Goal: Information Seeking & Learning: Check status

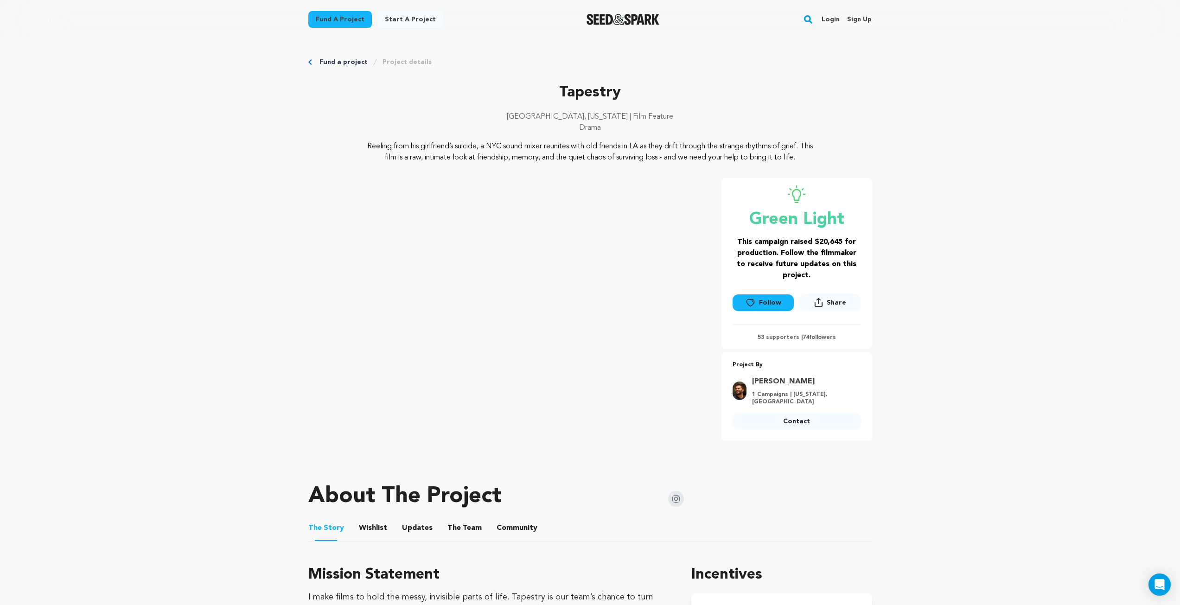
click at [841, 14] on div "Login Sign up" at bounding box center [842, 19] width 57 height 24
click at [835, 17] on link "Login" at bounding box center [831, 19] width 18 height 15
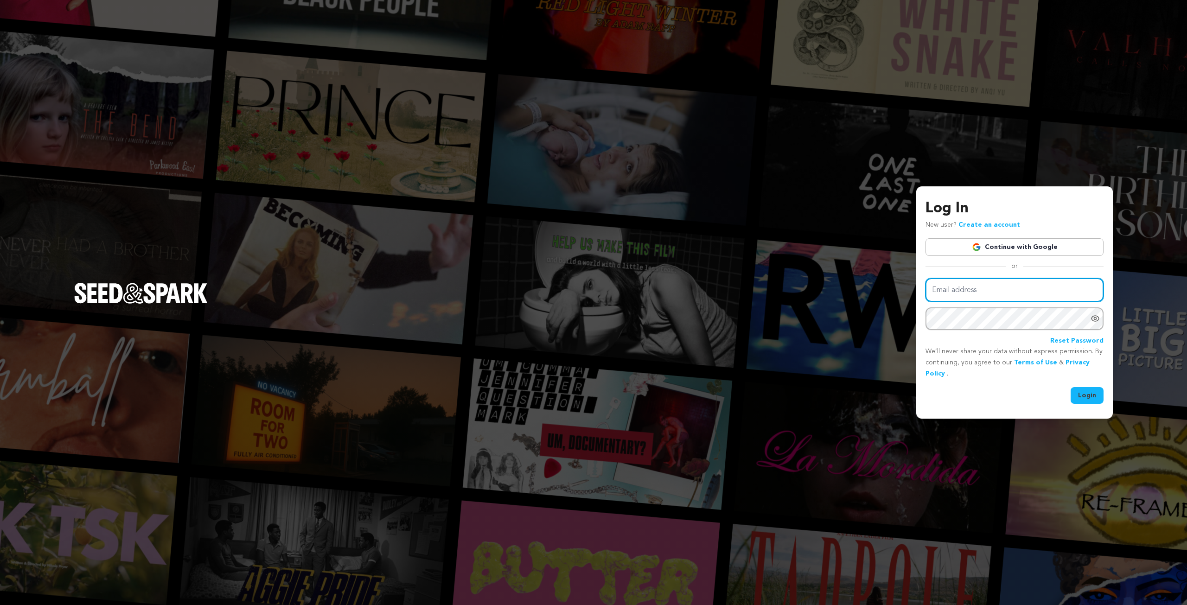
click at [995, 283] on input "Email address" at bounding box center [1014, 290] width 178 height 24
type input "stephen.marsiano@gmail.com"
click at [1071, 387] on button "Login" at bounding box center [1087, 395] width 33 height 17
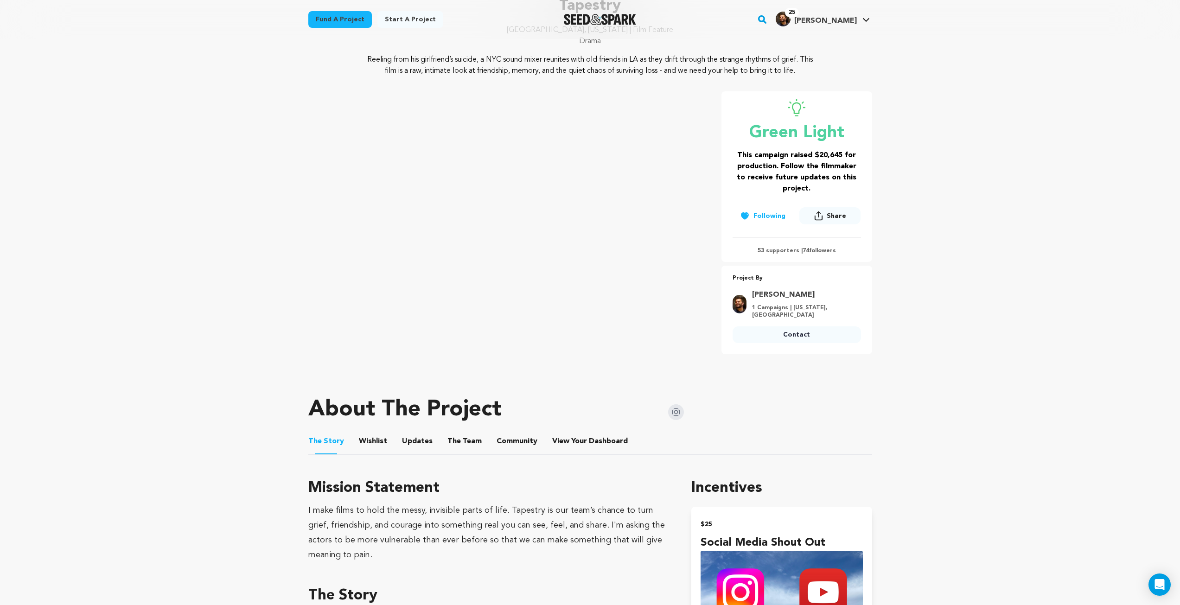
scroll to position [325, 0]
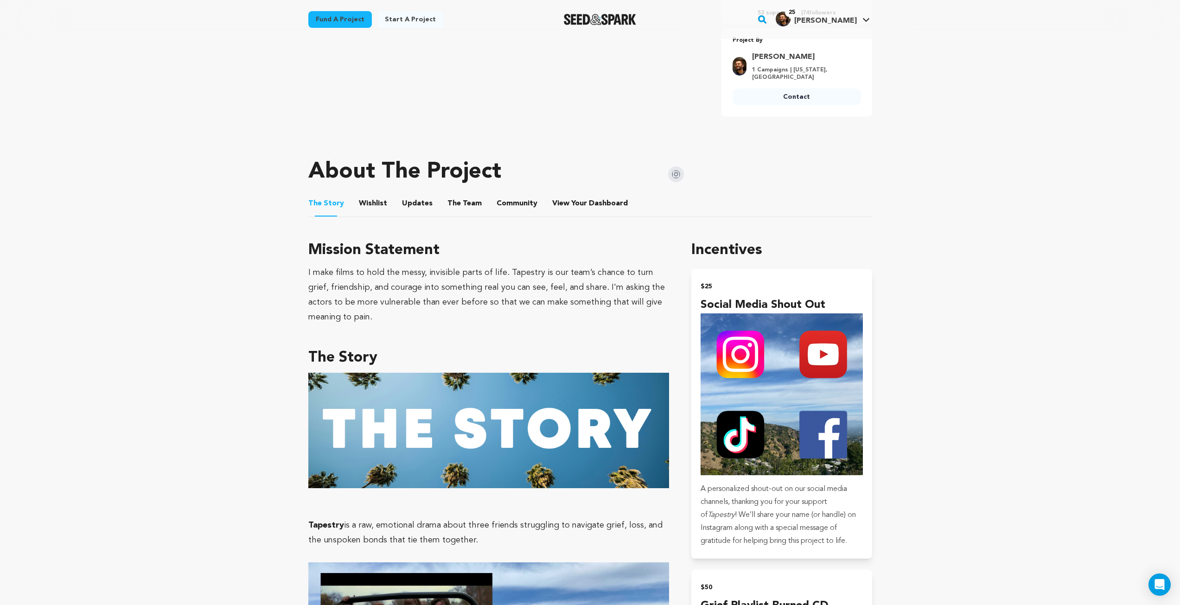
click at [586, 197] on li "View Your Dashboard View Your Dashboard" at bounding box center [590, 204] width 77 height 26
click at [591, 207] on span "Dashboard" at bounding box center [608, 203] width 39 height 11
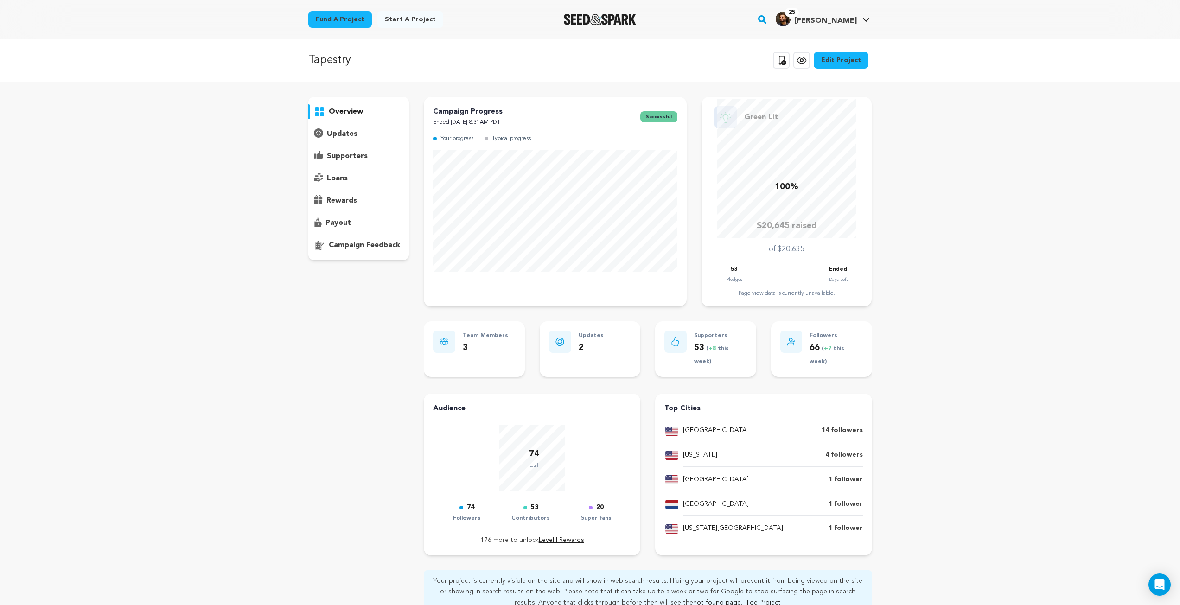
click at [331, 162] on div "supporters" at bounding box center [358, 156] width 101 height 15
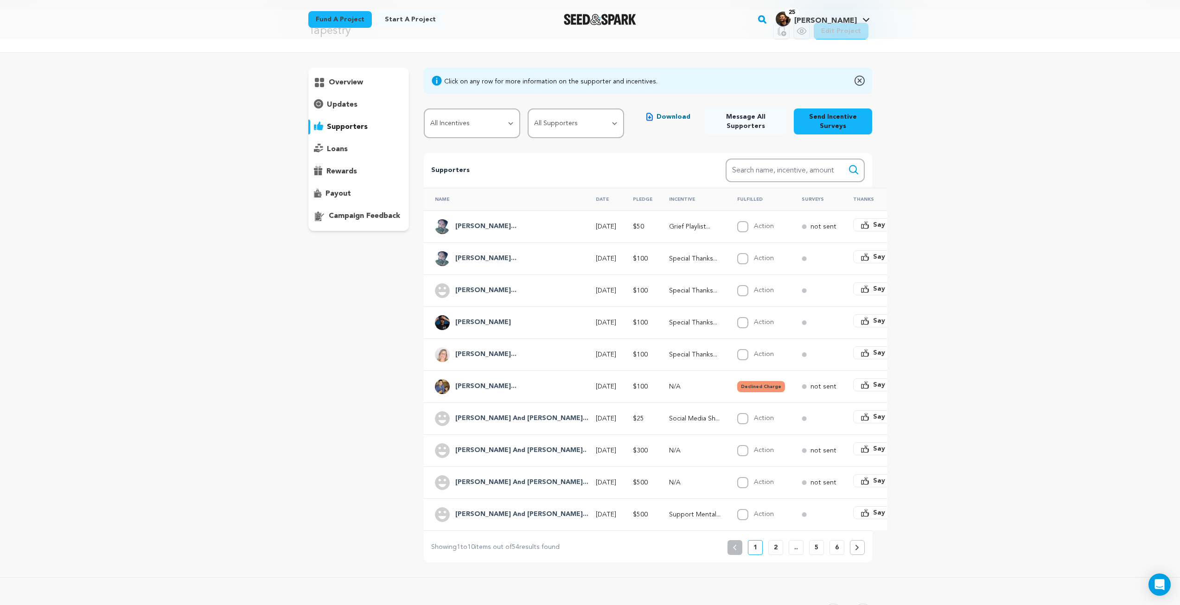
scroll to position [46, 0]
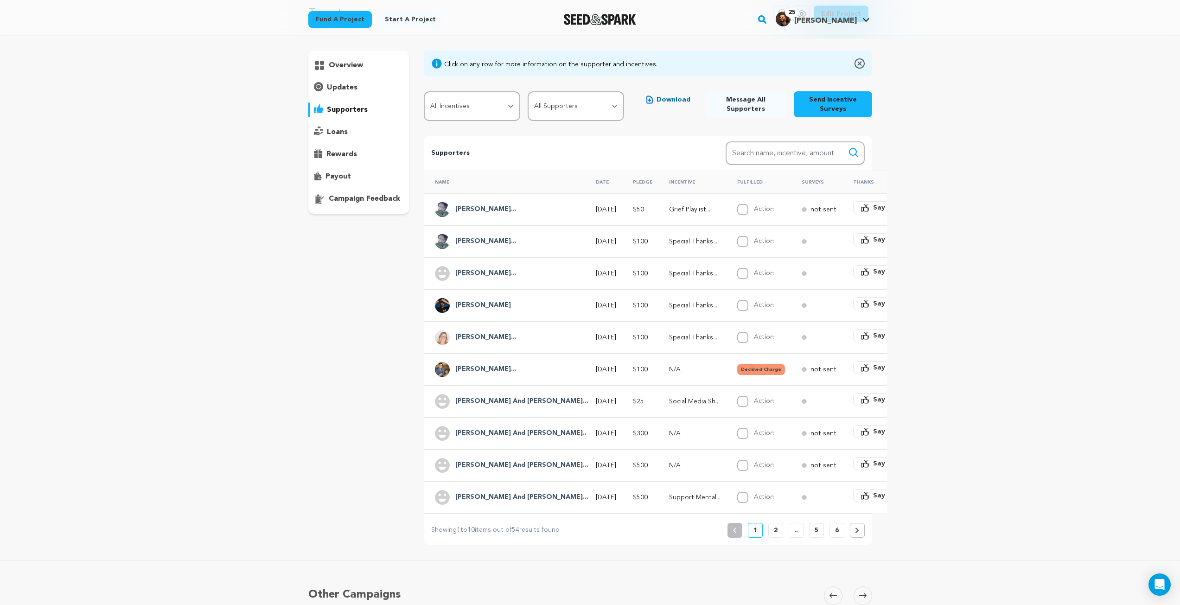
click at [773, 538] on button "2" at bounding box center [775, 530] width 15 height 15
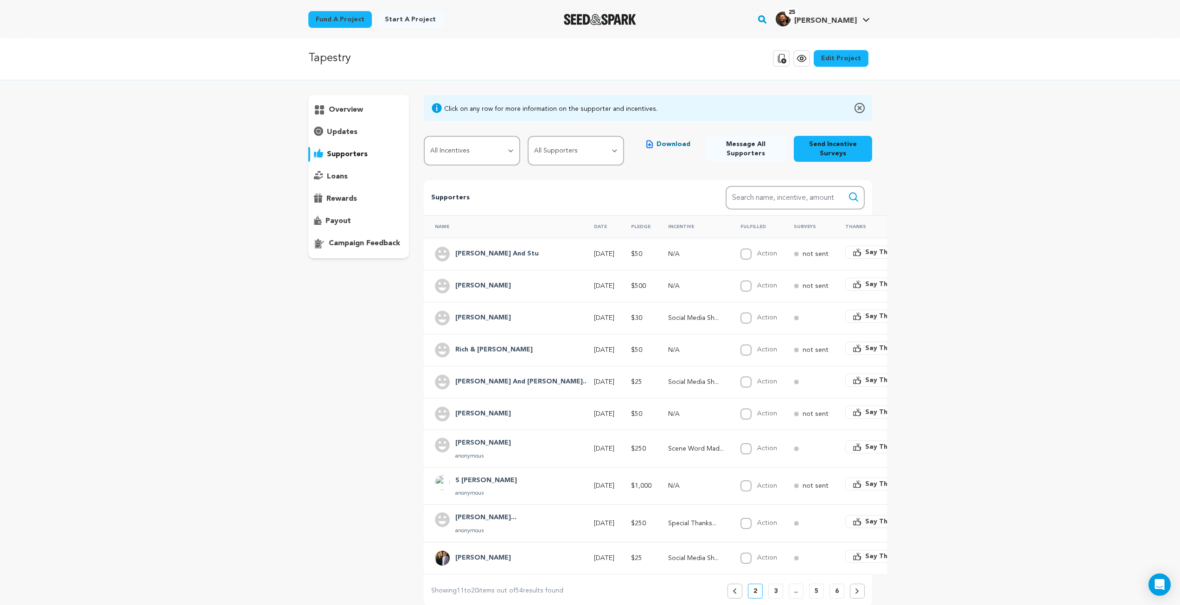
scroll to position [0, 0]
click at [778, 600] on button "3" at bounding box center [775, 593] width 15 height 15
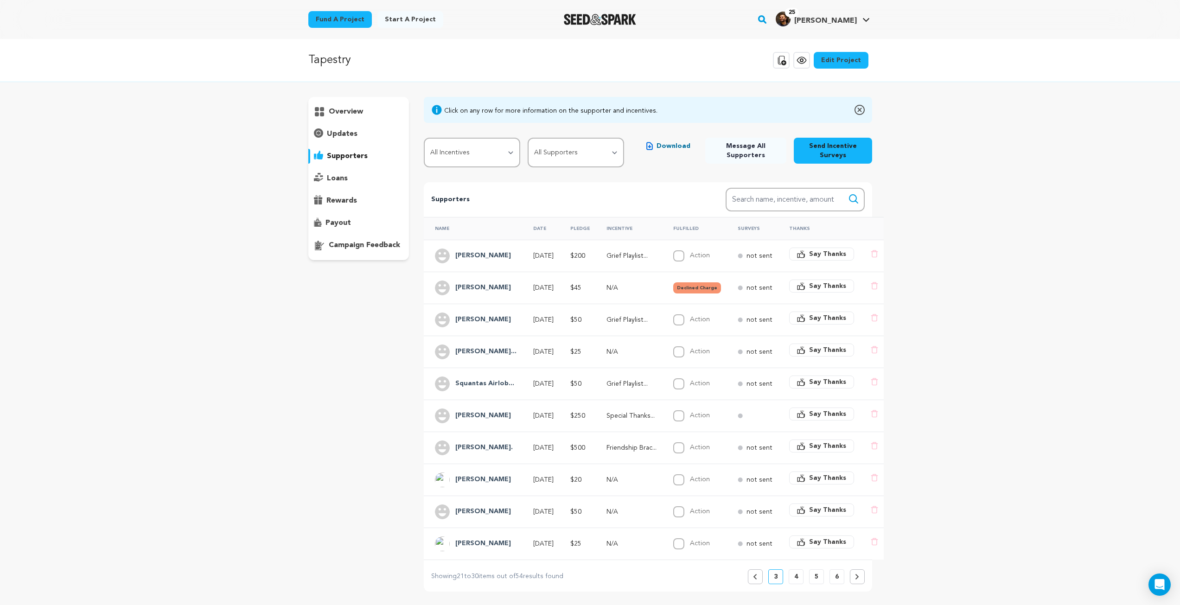
click at [1008, 220] on div "Tapestry Copy public preview link View project Edit Project View more option Vi…" at bounding box center [590, 371] width 1180 height 664
click at [795, 584] on button "4" at bounding box center [796, 576] width 15 height 15
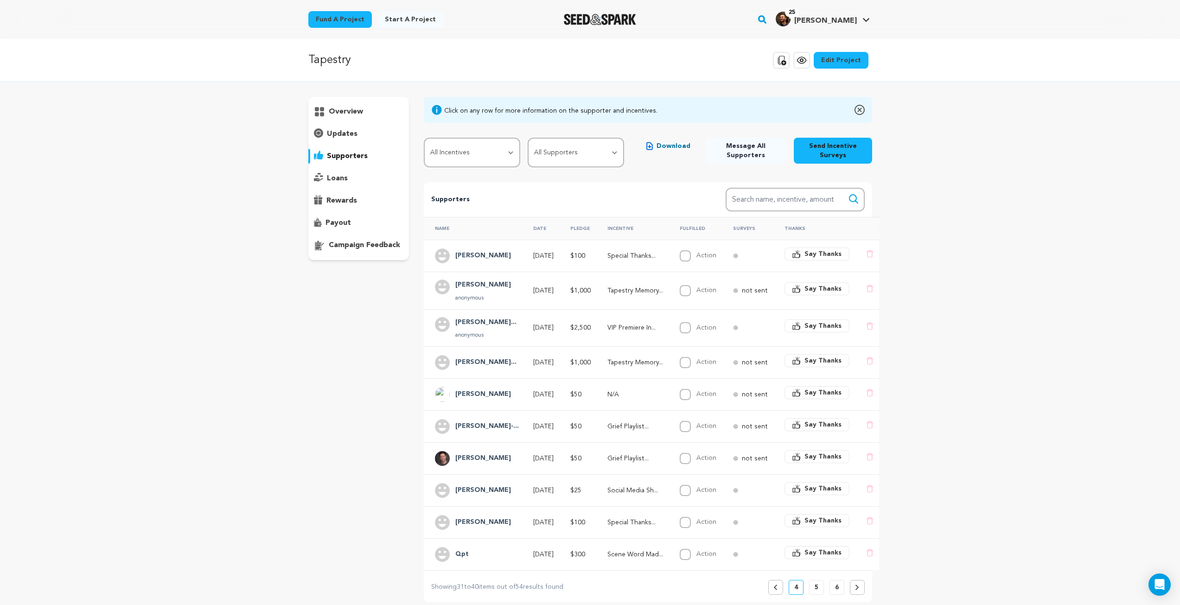
click at [819, 593] on button "5" at bounding box center [816, 587] width 15 height 15
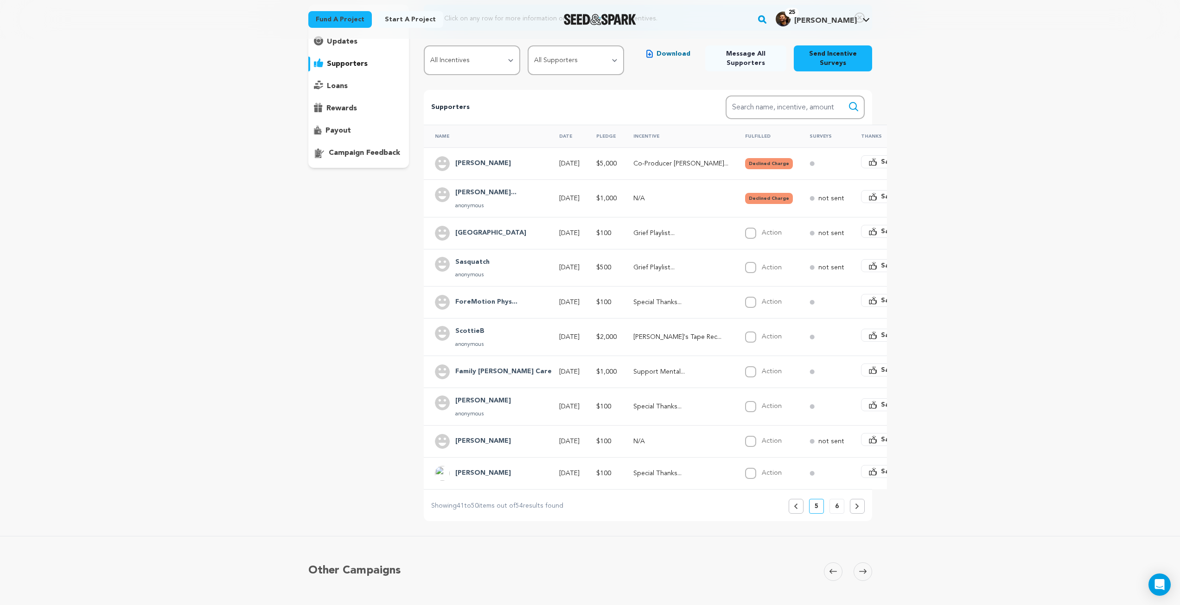
scroll to position [93, 0]
click at [840, 513] on button "6" at bounding box center [836, 505] width 15 height 15
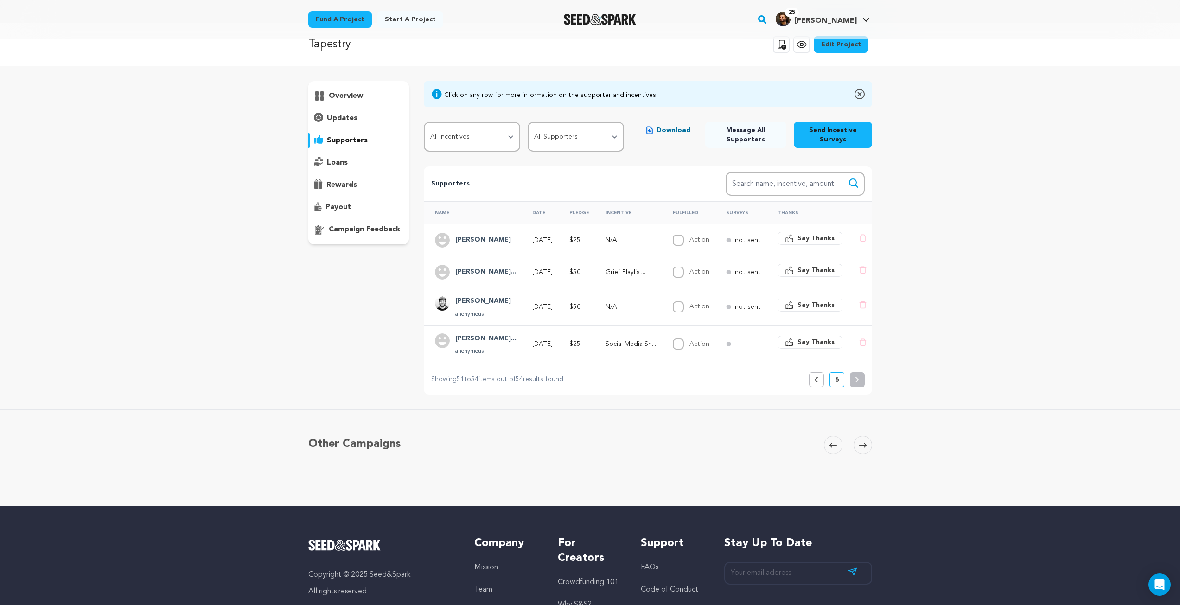
scroll to position [0, 0]
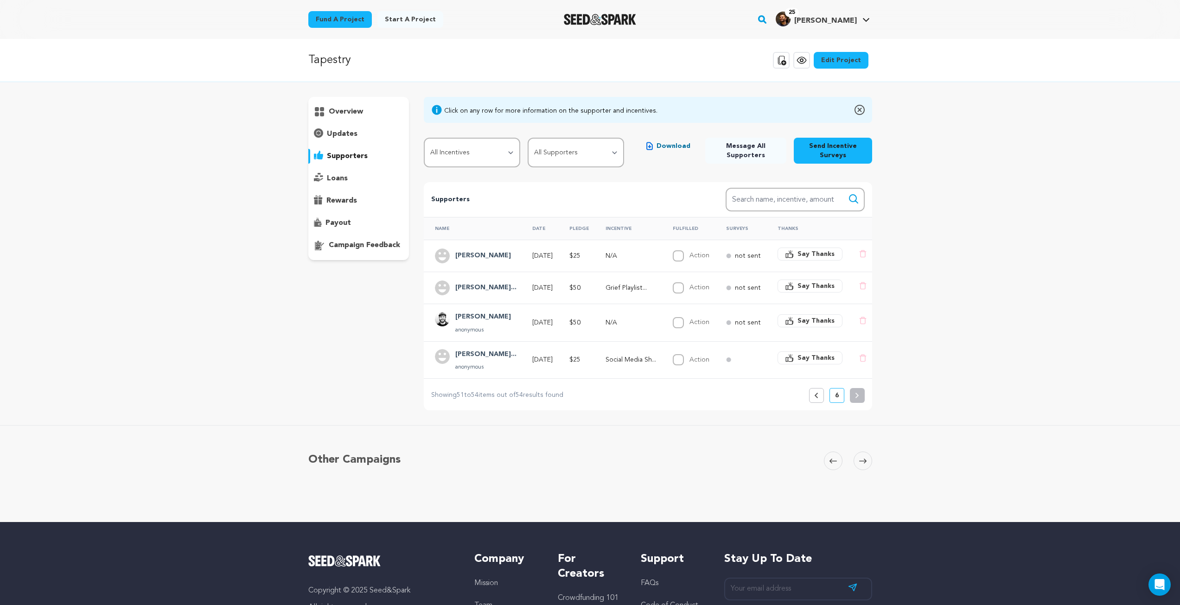
click at [819, 396] on button "Previous" at bounding box center [816, 395] width 15 height 15
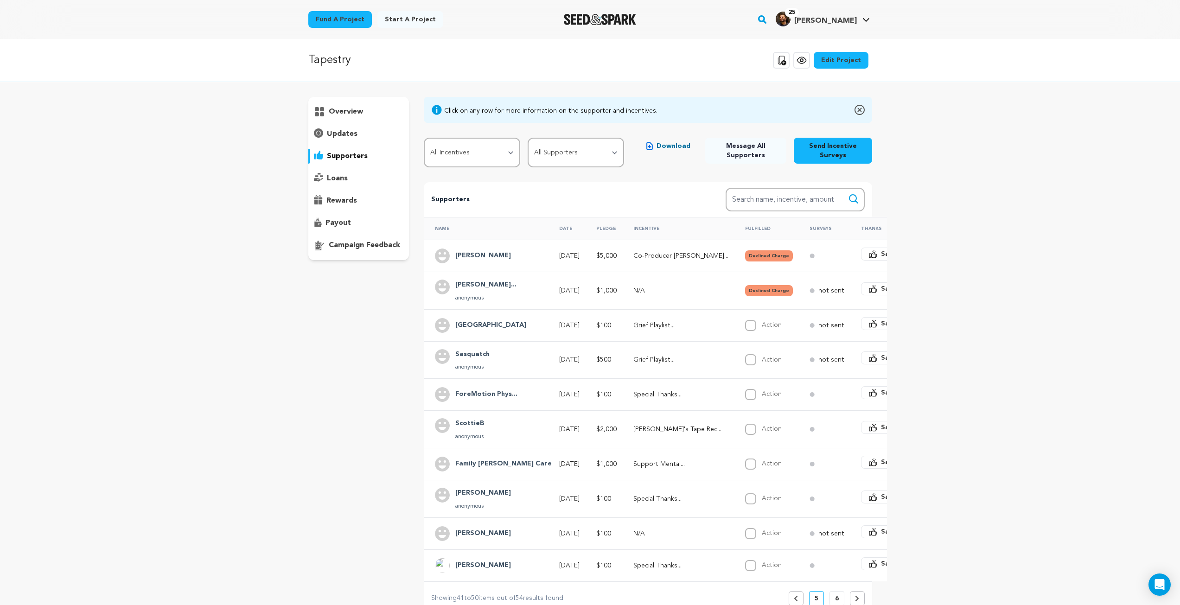
click at [859, 110] on img at bounding box center [860, 109] width 10 height 11
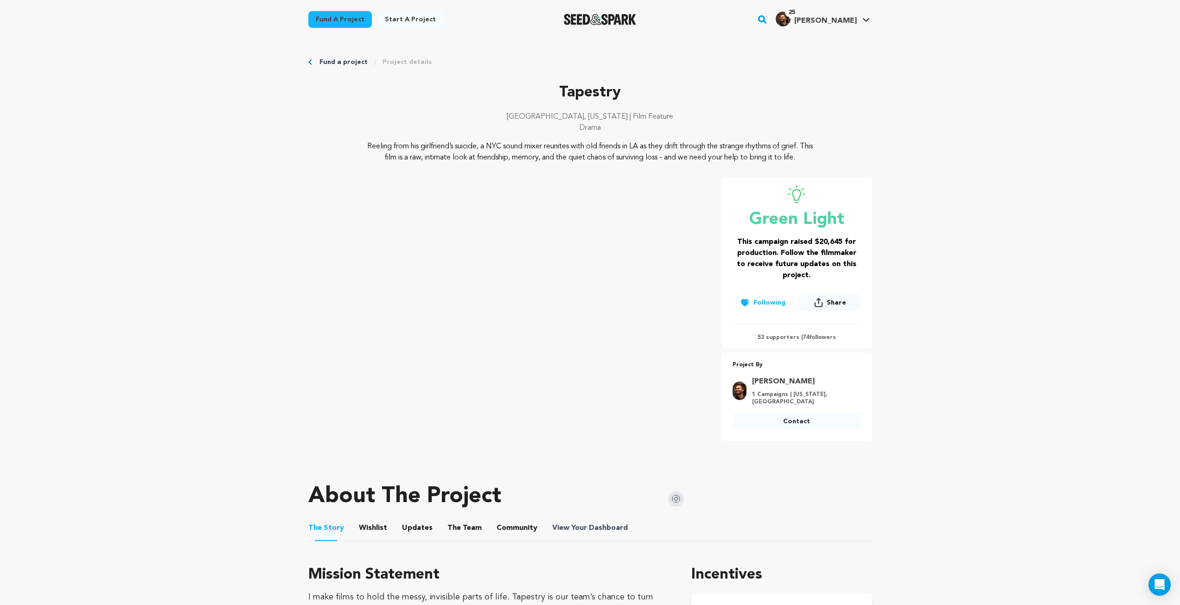
click at [589, 530] on span "Dashboard" at bounding box center [608, 528] width 39 height 11
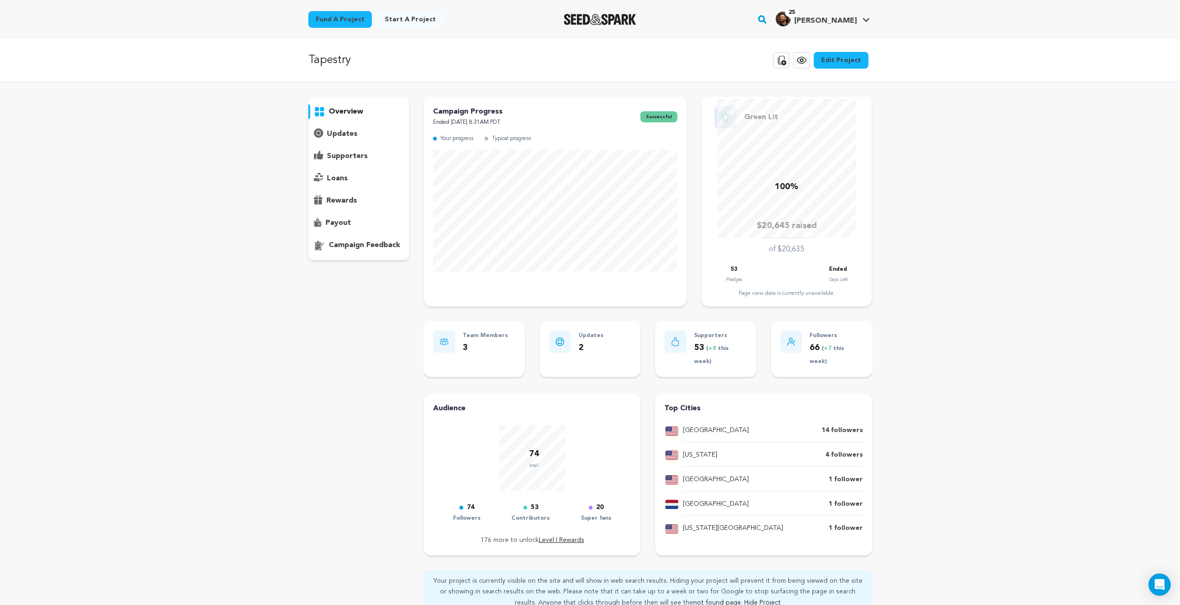
click at [350, 156] on p "supporters" at bounding box center [347, 156] width 41 height 11
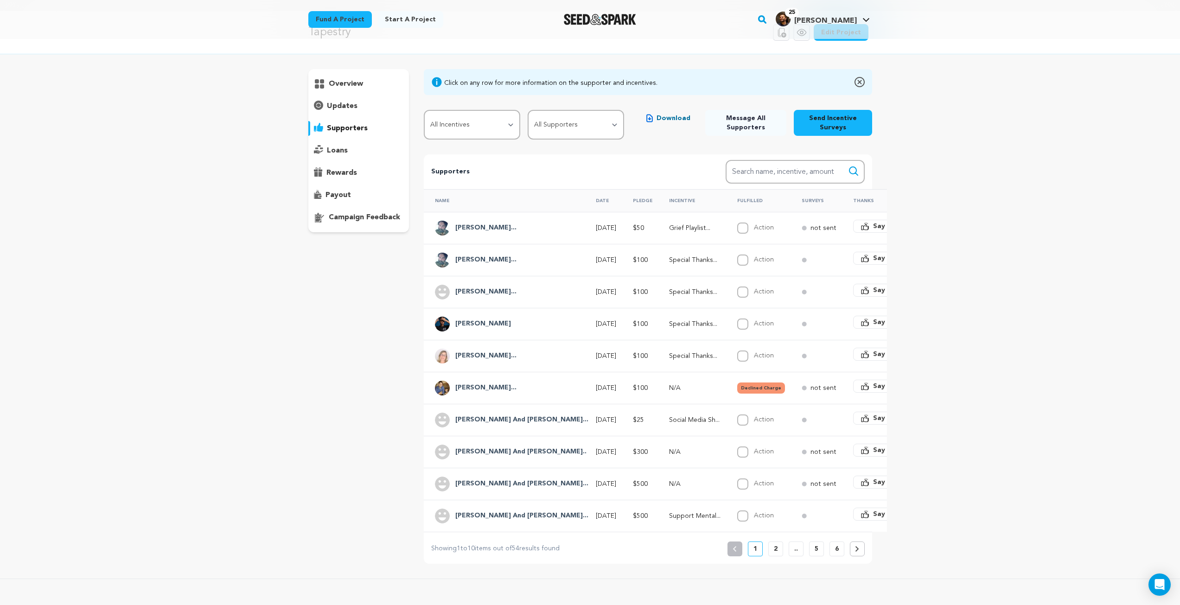
scroll to position [46, 0]
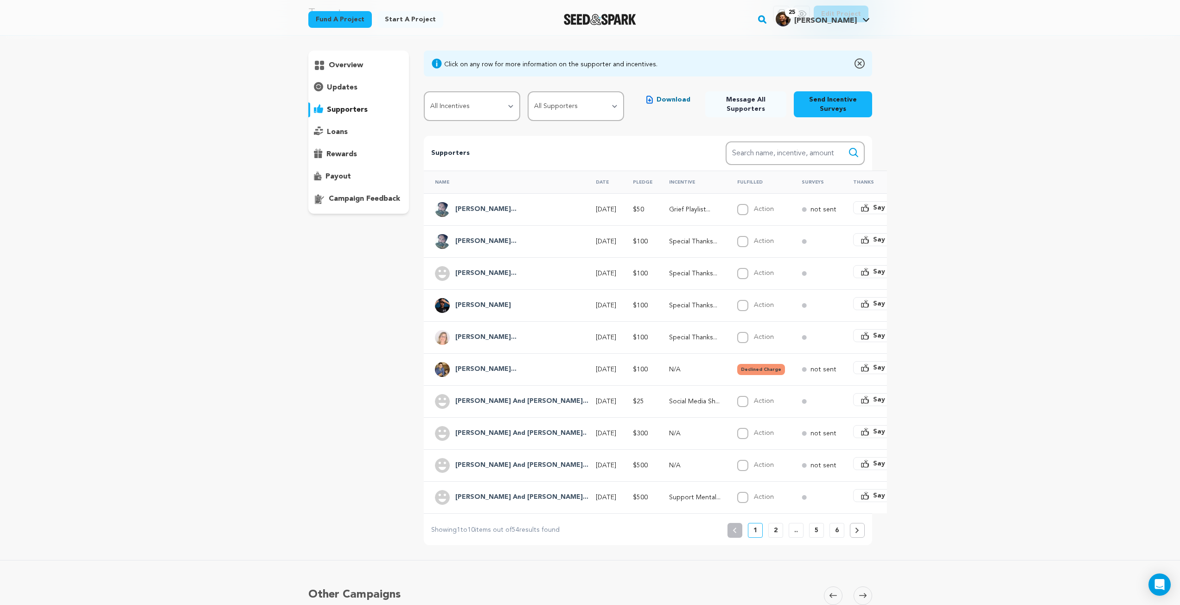
click at [841, 538] on button "6" at bounding box center [836, 530] width 15 height 15
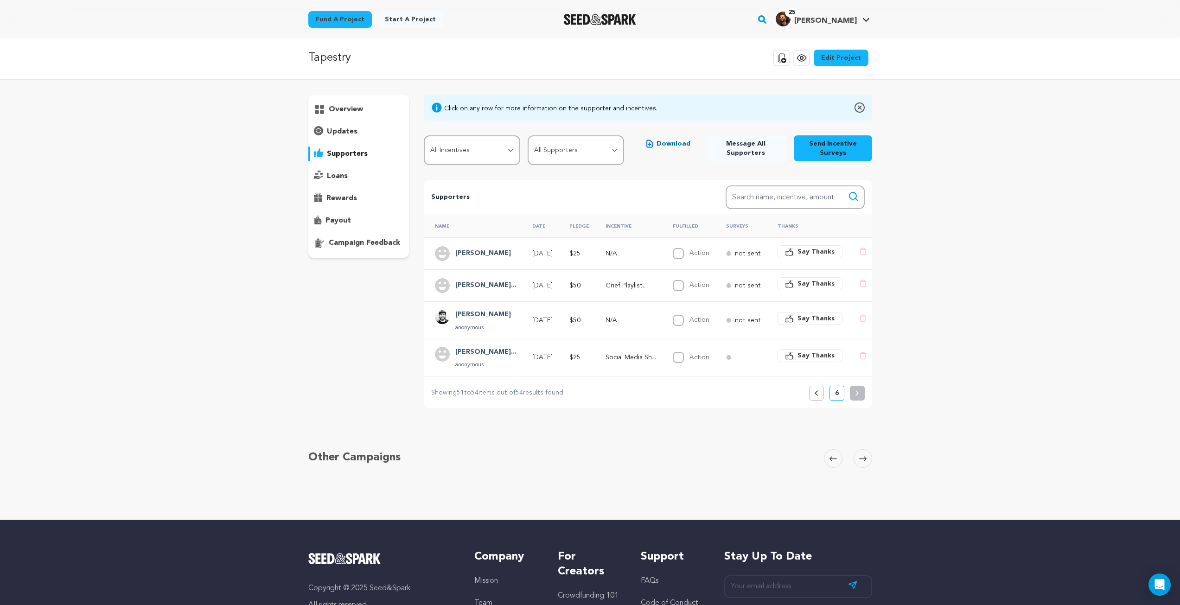
scroll to position [0, 0]
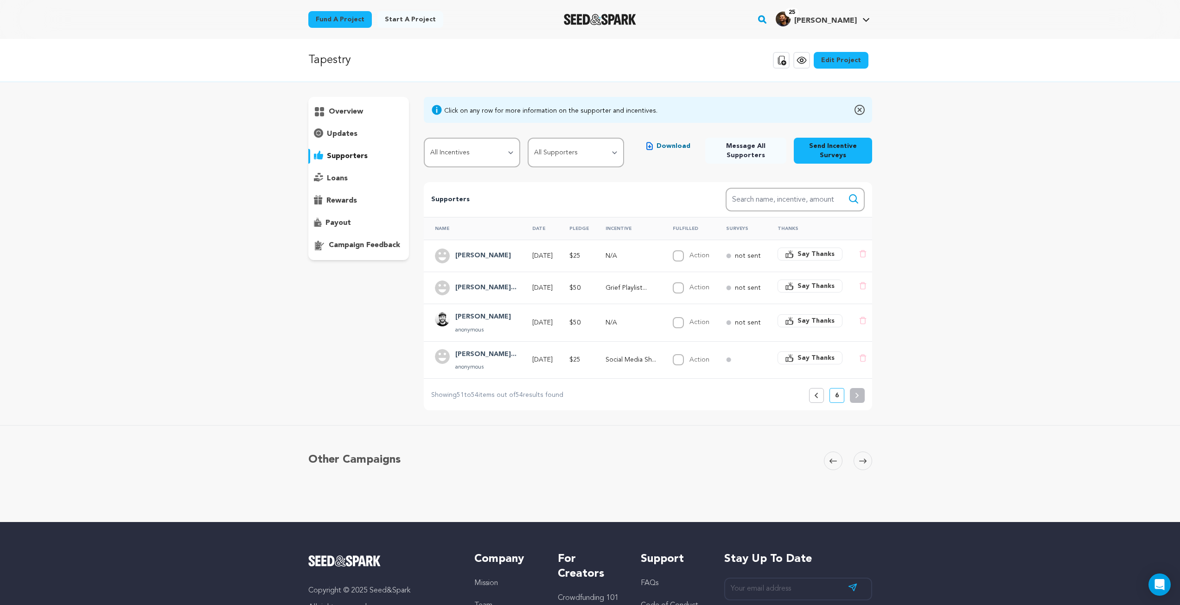
click at [816, 402] on button "Previous" at bounding box center [816, 395] width 15 height 15
